Goal: Transaction & Acquisition: Purchase product/service

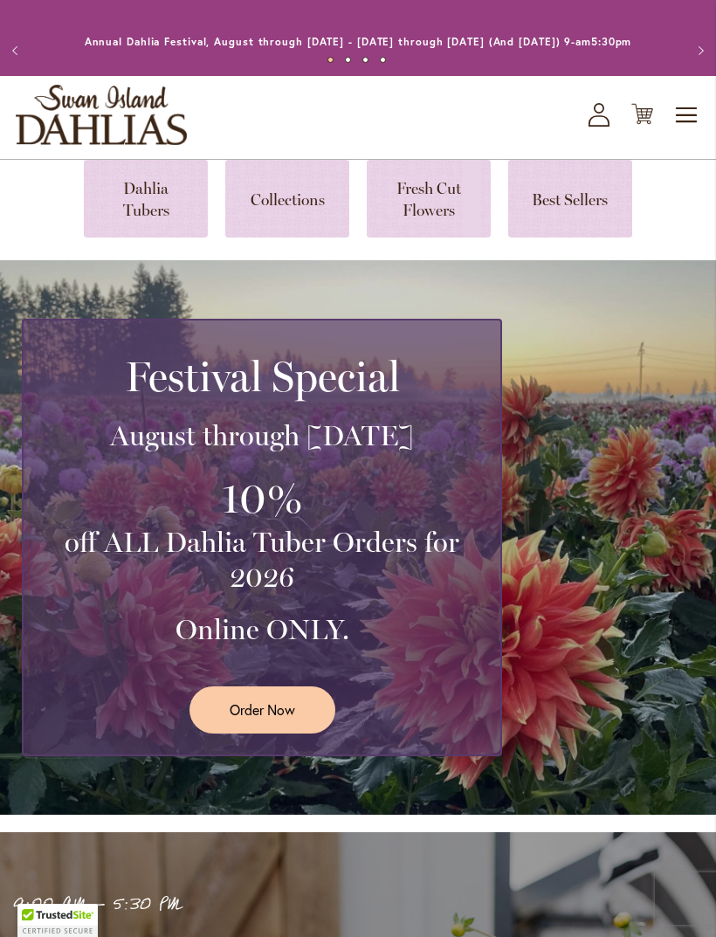
scroll to position [3, 0]
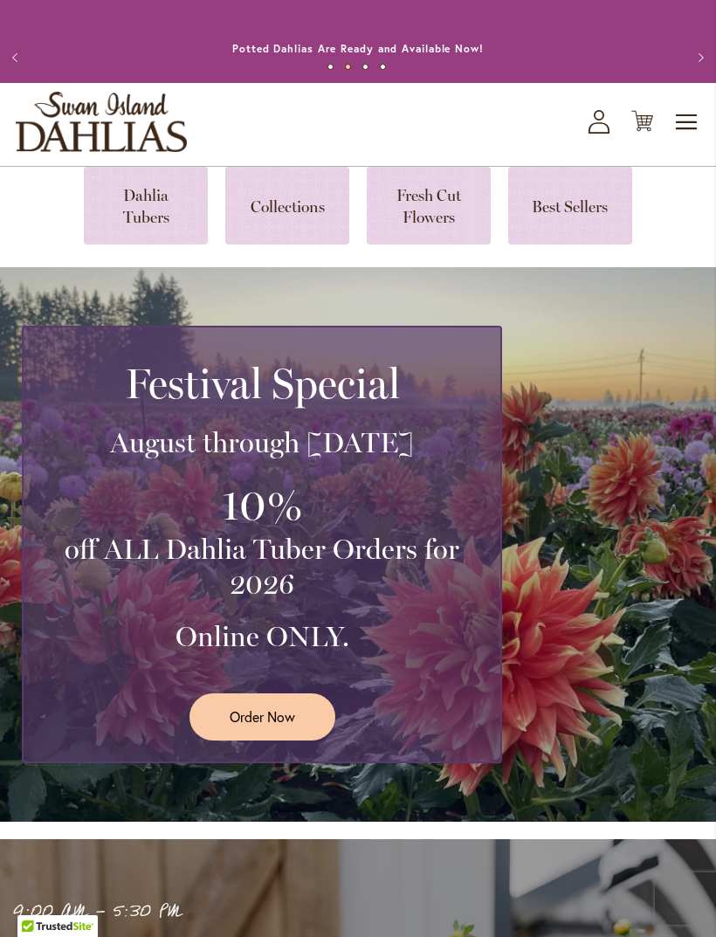
click at [136, 218] on link at bounding box center [146, 206] width 124 height 78
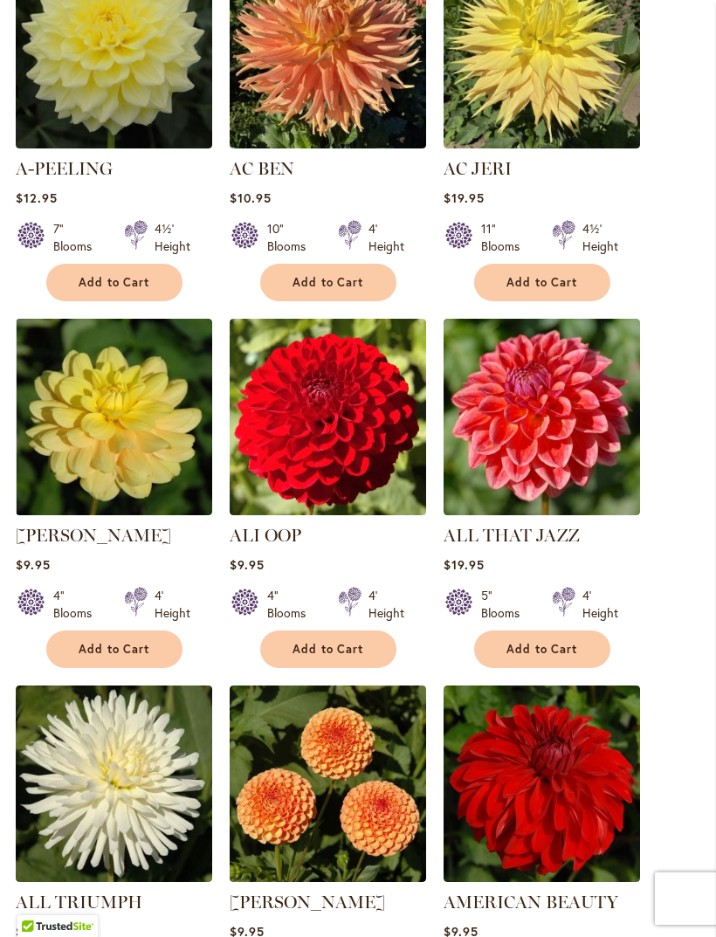
scroll to position [764, 0]
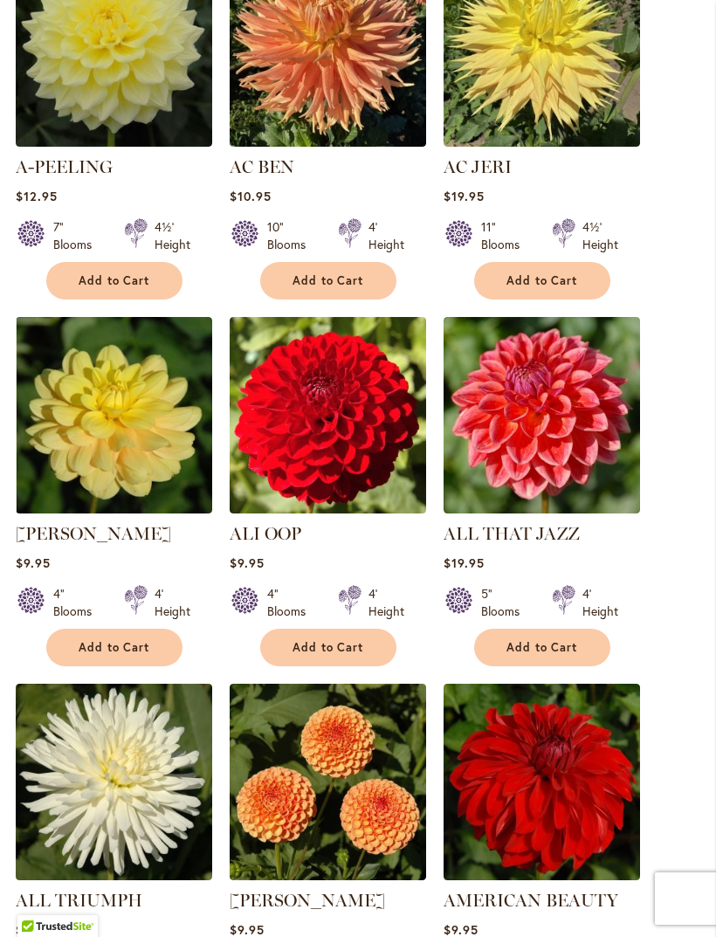
click at [121, 655] on span "Add to Cart" at bounding box center [115, 647] width 72 height 15
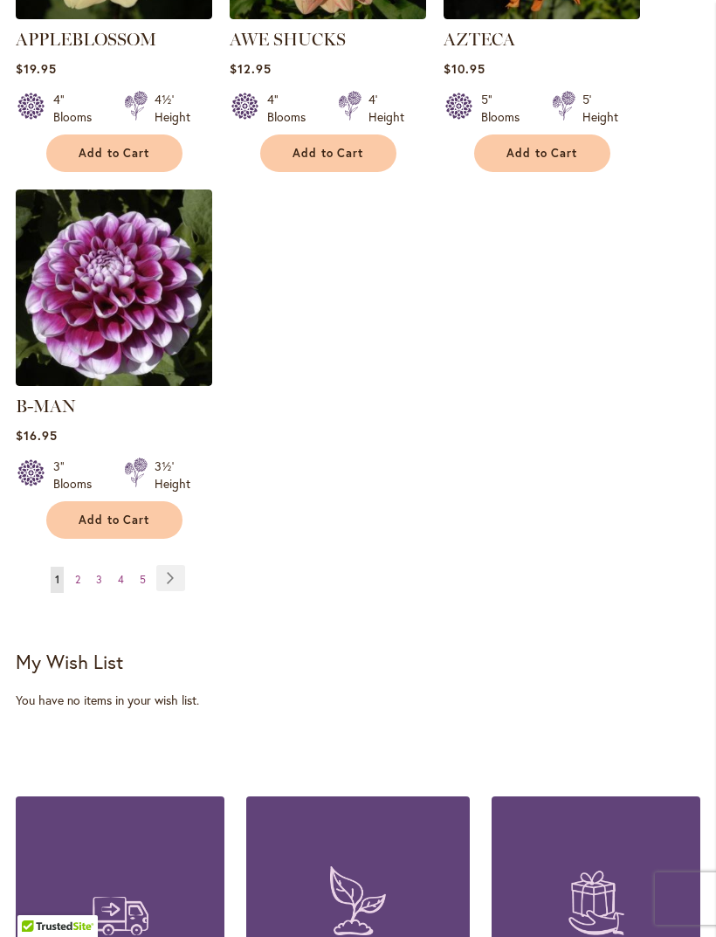
scroll to position [2389, 0]
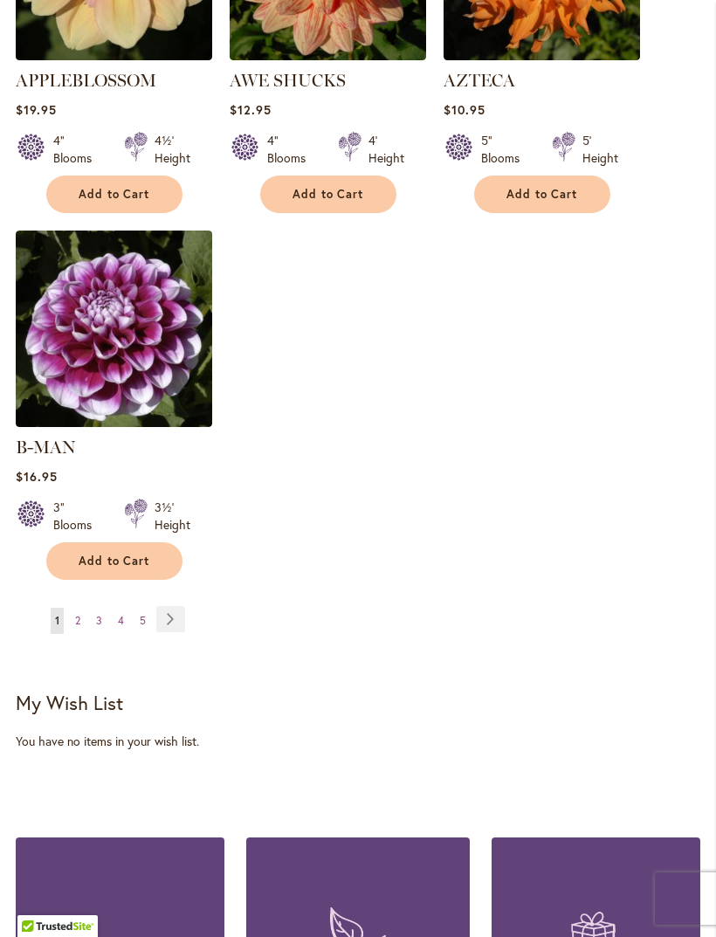
click at [173, 619] on link "Page Next" at bounding box center [170, 619] width 29 height 26
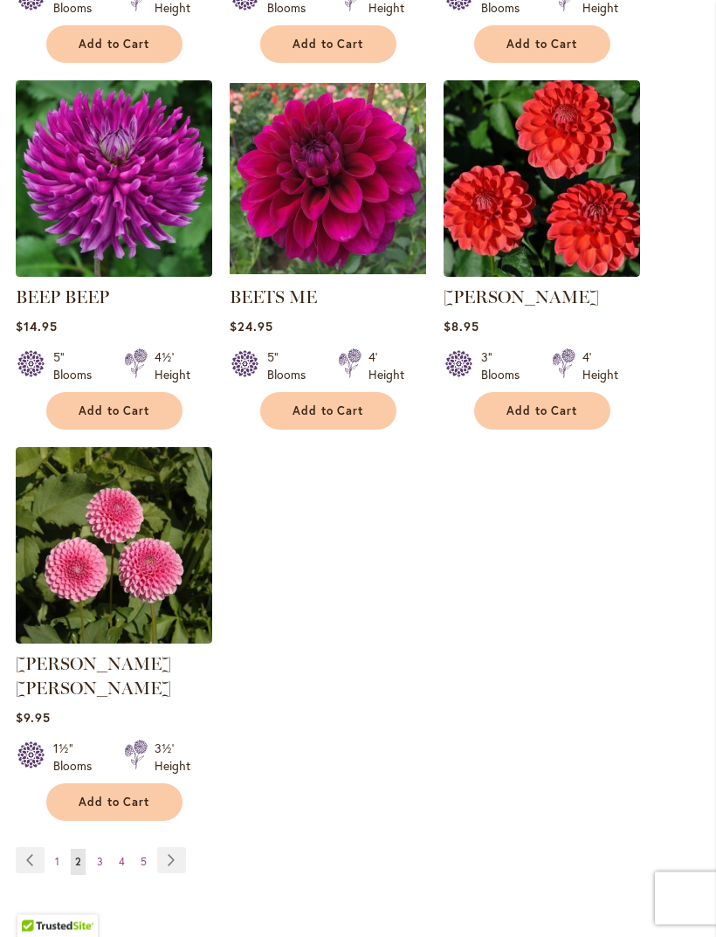
scroll to position [2157, 0]
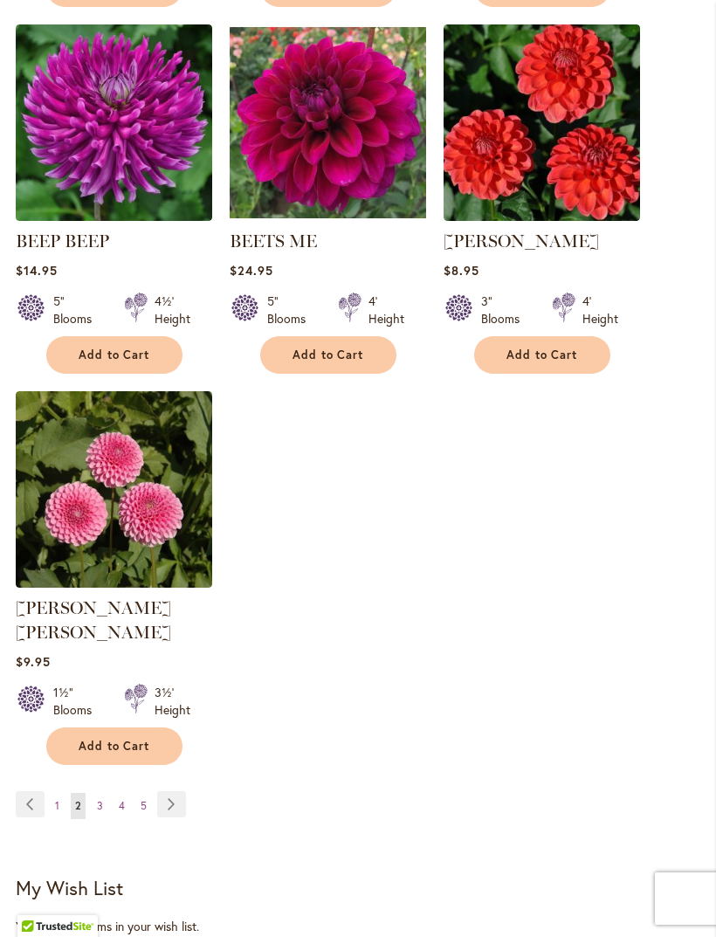
click at [169, 795] on link "Page Next" at bounding box center [171, 805] width 29 height 26
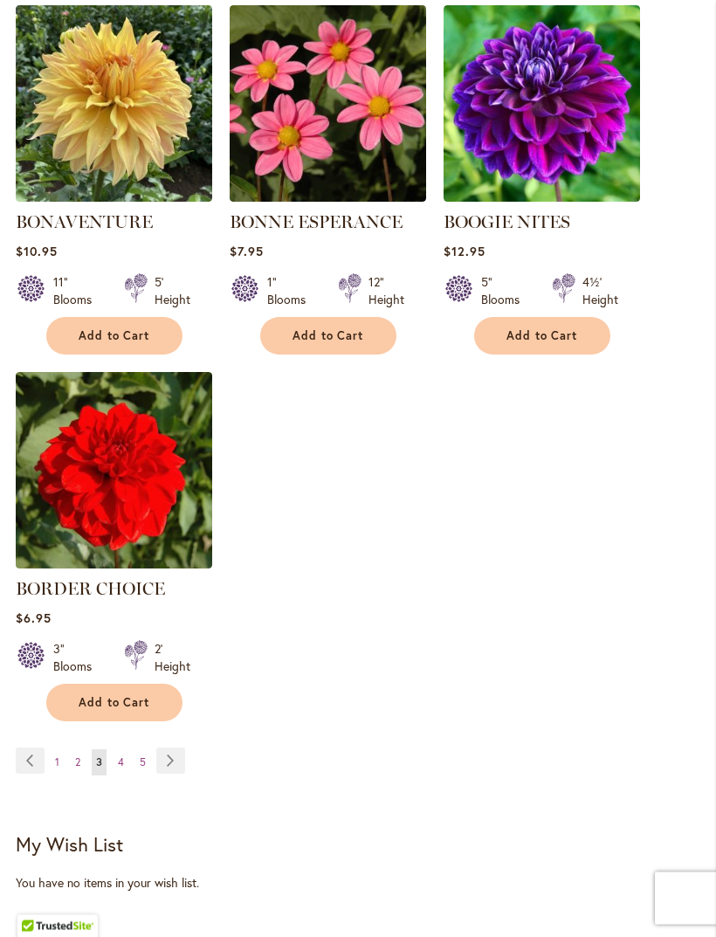
scroll to position [2179, 0]
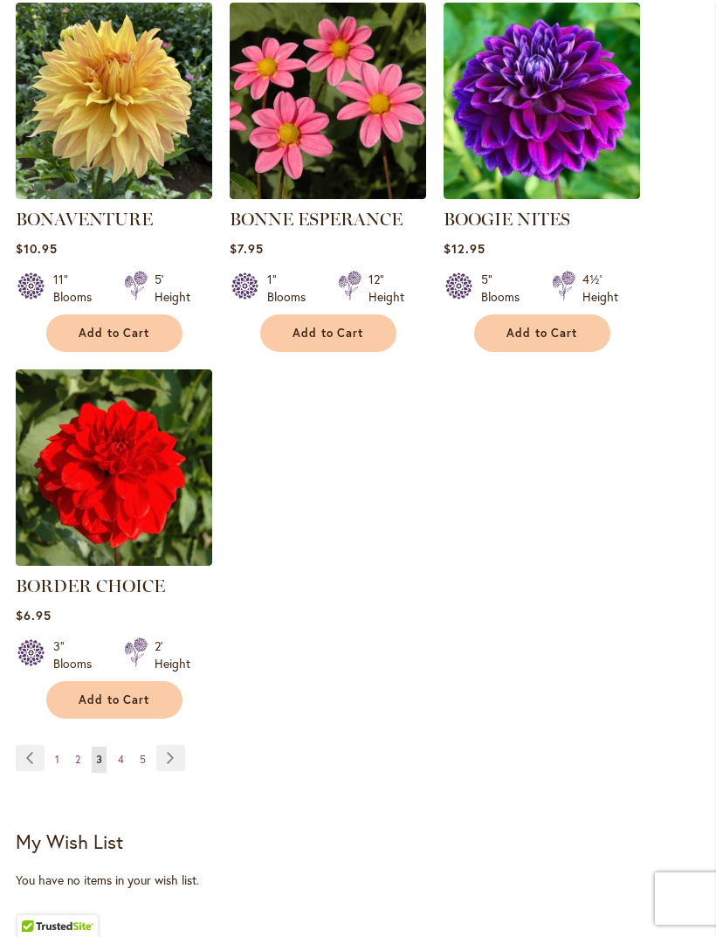
click at [181, 769] on link "Page Next" at bounding box center [170, 758] width 29 height 26
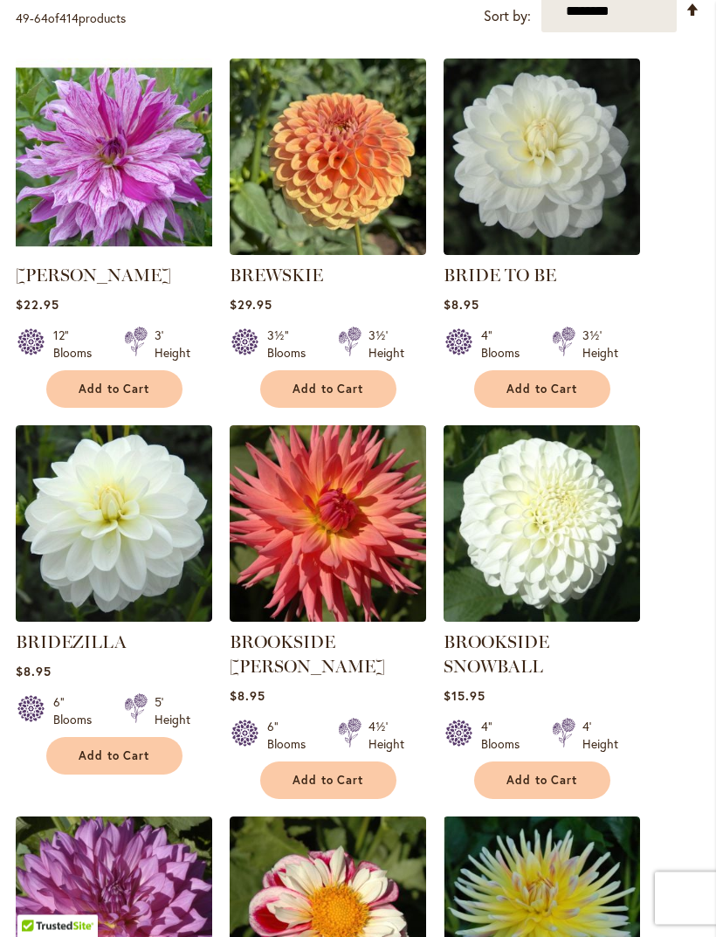
scroll to position [655, 0]
click at [546, 559] on img at bounding box center [542, 523] width 197 height 197
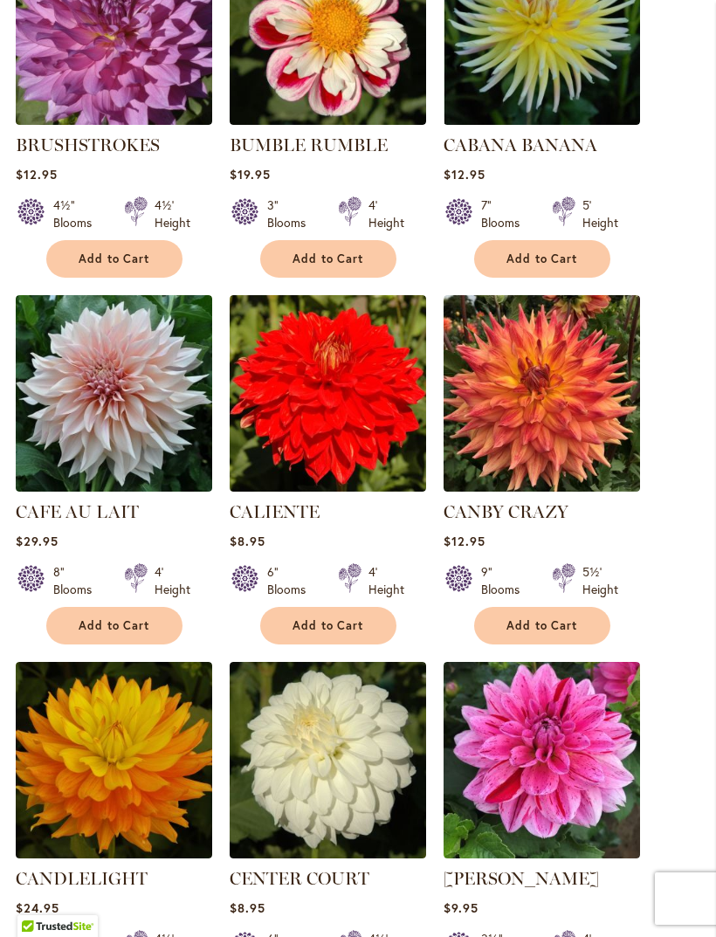
scroll to position [1467, 0]
